Goal: Check status: Check status

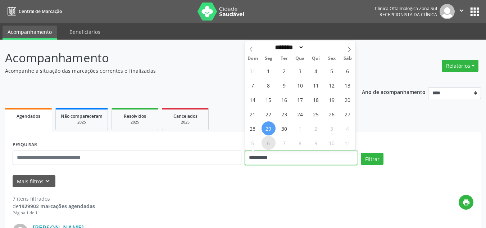
drag, startPoint x: 258, startPoint y: 157, endPoint x: 275, endPoint y: 144, distance: 21.0
click at [258, 157] on input "**********" at bounding box center [301, 157] width 113 height 14
click at [348, 48] on icon at bounding box center [349, 49] width 5 height 5
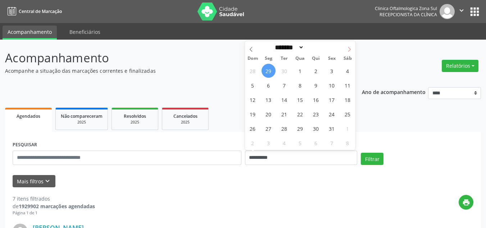
click at [353, 49] on span at bounding box center [349, 47] width 12 height 12
select select "**"
click at [351, 73] on span "1" at bounding box center [348, 71] width 14 height 14
type input "**********"
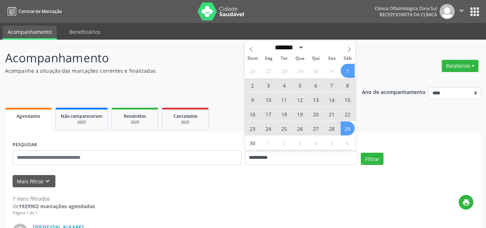
click at [349, 130] on span "29" at bounding box center [348, 128] width 14 height 14
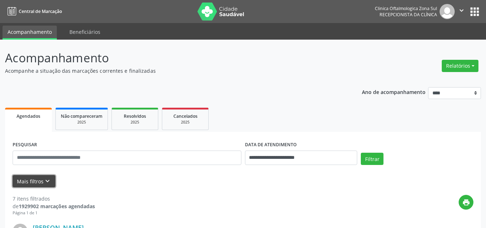
drag, startPoint x: 49, startPoint y: 180, endPoint x: 50, endPoint y: 176, distance: 4.7
click at [49, 179] on icon "keyboard_arrow_down" at bounding box center [48, 181] width 8 height 8
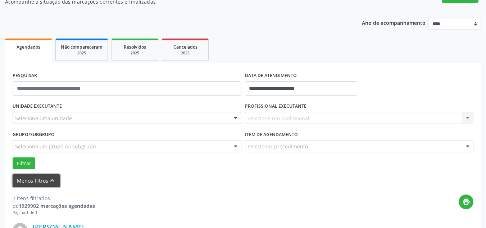
scroll to position [72, 0]
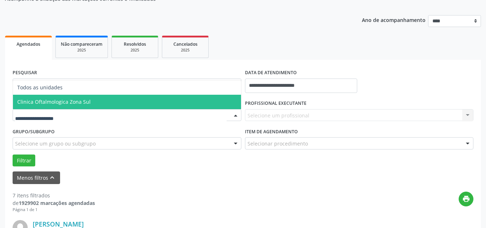
drag, startPoint x: 67, startPoint y: 99, endPoint x: 85, endPoint y: 101, distance: 18.1
click at [71, 99] on span "Clinica Oftalmologica Zona Sul" at bounding box center [53, 101] width 73 height 7
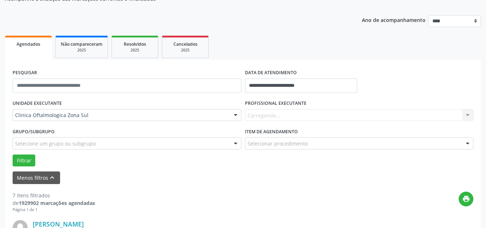
click at [292, 117] on div "Carregando... Nenhum resultado encontrado para: " " Não há nenhuma opção para s…" at bounding box center [359, 115] width 229 height 12
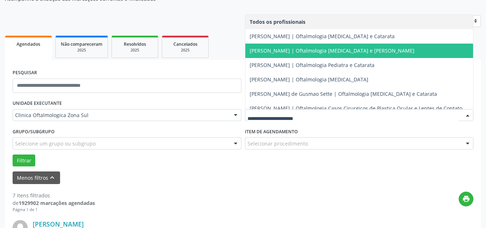
click at [266, 49] on span "[PERSON_NAME] | Oftalmologia [MEDICAL_DATA] e [PERSON_NAME]" at bounding box center [332, 50] width 165 height 7
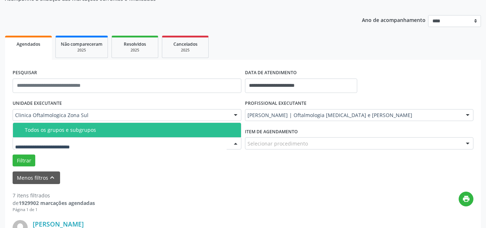
click at [54, 131] on div "Todos os grupos e subgrupos" at bounding box center [131, 130] width 212 height 6
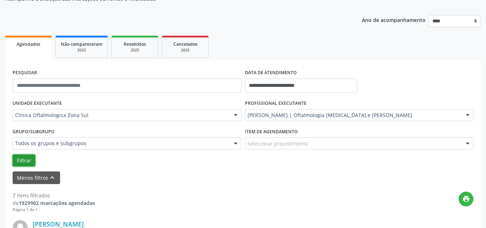
drag, startPoint x: 21, startPoint y: 158, endPoint x: 159, endPoint y: 174, distance: 139.1
click at [25, 158] on button "Filtrar" at bounding box center [24, 160] width 23 height 12
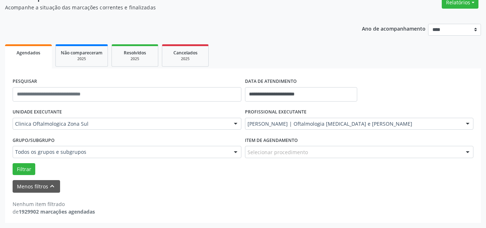
scroll to position [63, 0]
